Goal: Task Accomplishment & Management: Manage account settings

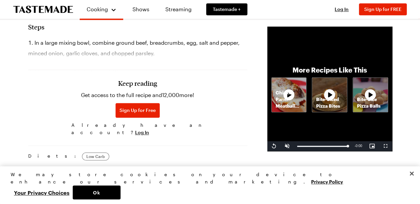
scroll to position [425, 0]
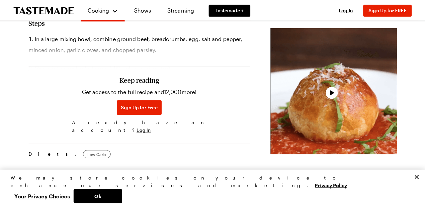
scroll to position [411, 0]
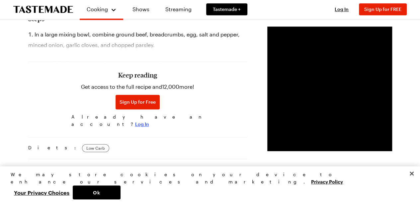
click at [143, 121] on span "Log In" at bounding box center [142, 124] width 14 height 7
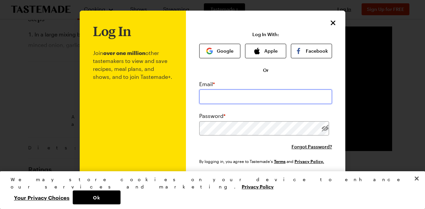
click at [221, 92] on input "email" at bounding box center [265, 97] width 133 height 15
click at [252, 99] on input "smithygomez@yahoo.com" at bounding box center [265, 97] width 133 height 15
type input "smithygomez@gmailcom"
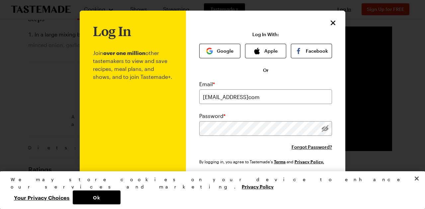
click at [244, 178] on button "Log In" at bounding box center [265, 184] width 85 height 15
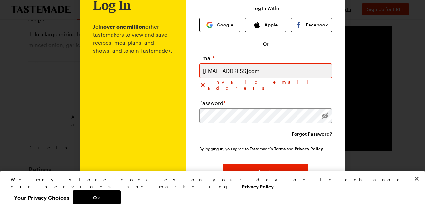
scroll to position [32, 0]
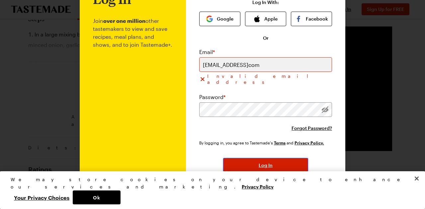
click at [269, 162] on span "Log In" at bounding box center [265, 165] width 14 height 7
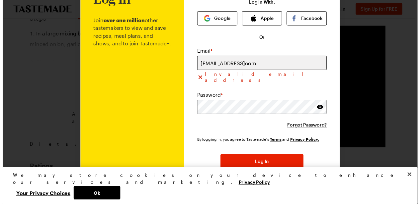
scroll to position [0, 0]
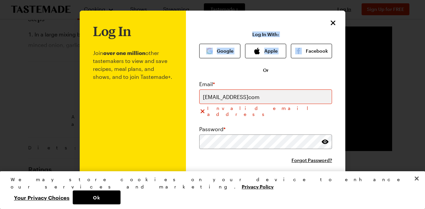
drag, startPoint x: 325, startPoint y: 22, endPoint x: 332, endPoint y: 22, distance: 6.6
click at [332, 22] on div "Log In Join over one million other tastemakers to view and save recipes, meal p…" at bounding box center [265, 134] width 159 height 246
click at [332, 22] on icon "Close" at bounding box center [333, 22] width 5 height 5
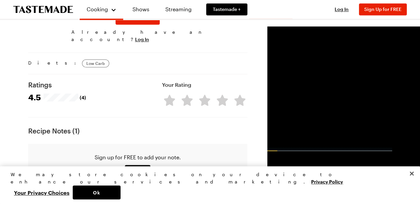
scroll to position [497, 0]
